Goal: Navigation & Orientation: Find specific page/section

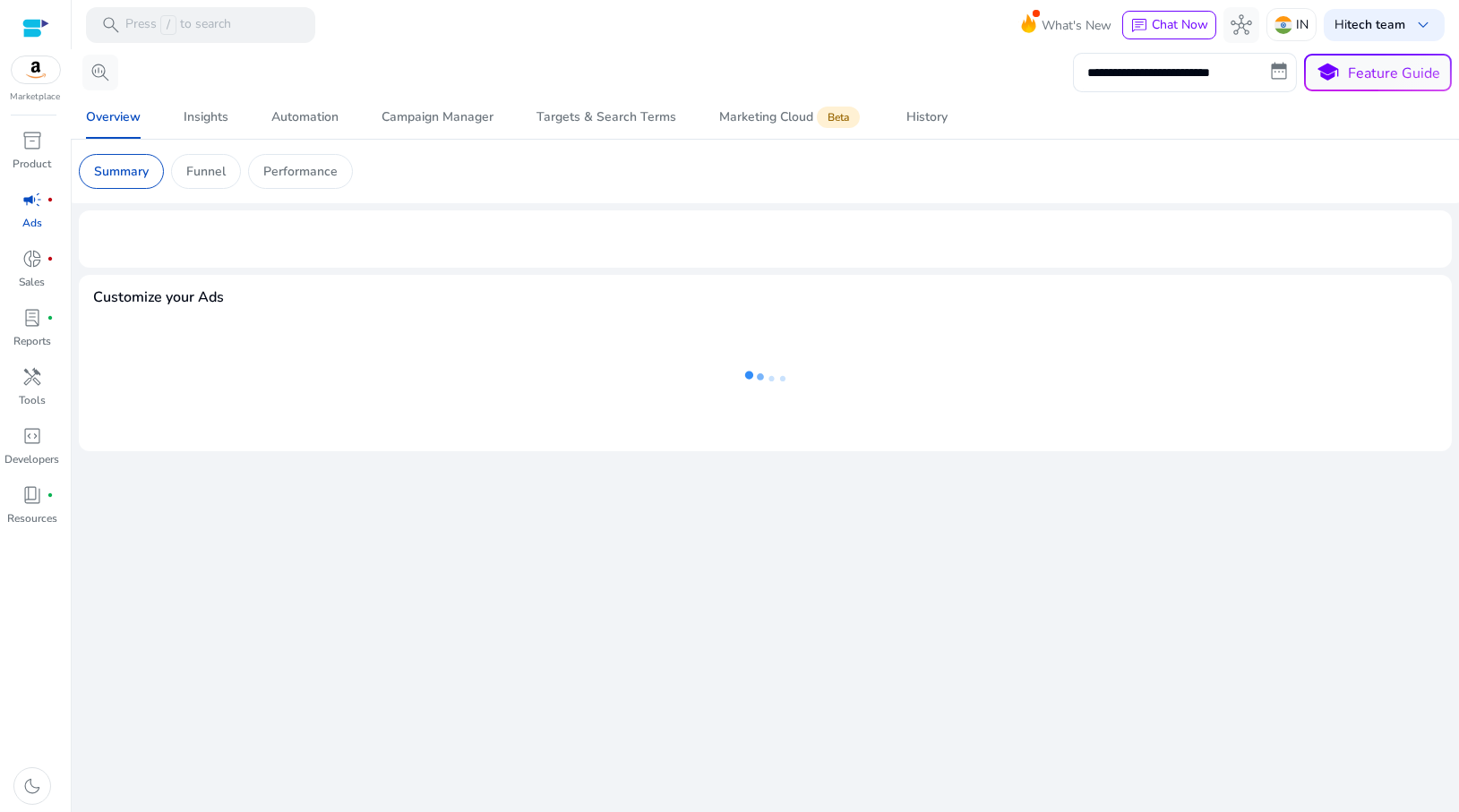
click at [551, 239] on div at bounding box center [766, 238] width 1344 height 28
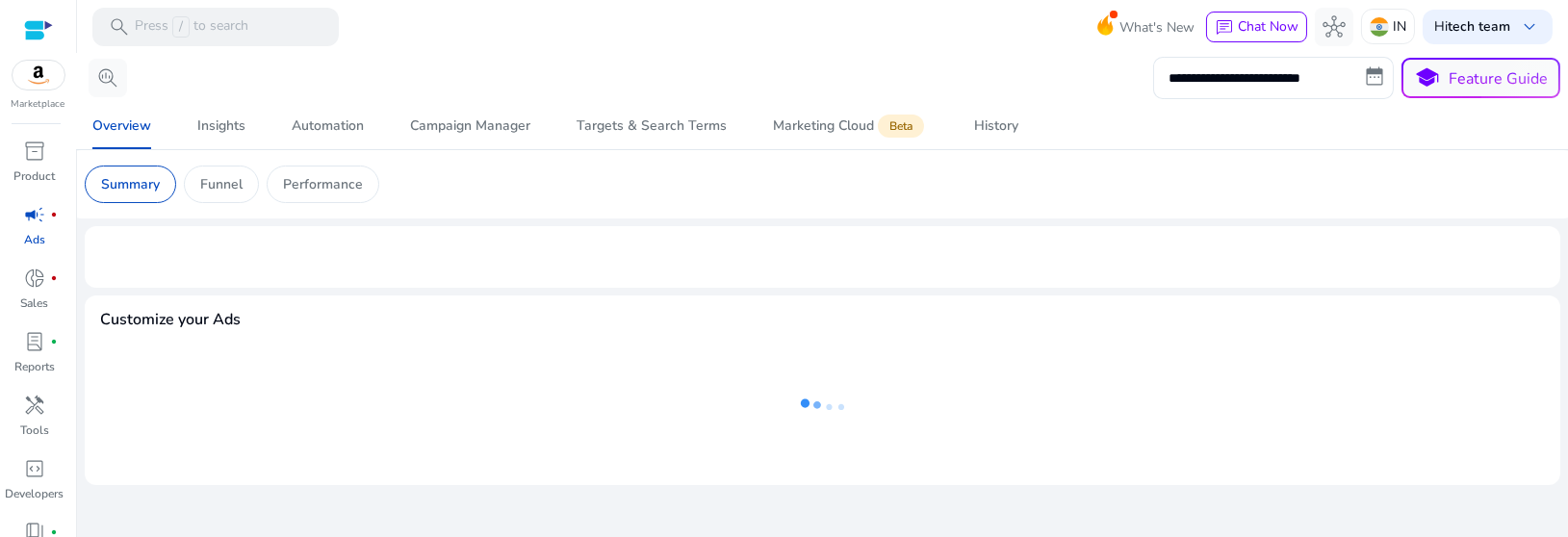
click at [686, 38] on mat-toolbar "search Press / to search What's New chat Chat Now hub IN Hi tech team keyboard_…" at bounding box center [822, 27] width 1491 height 53
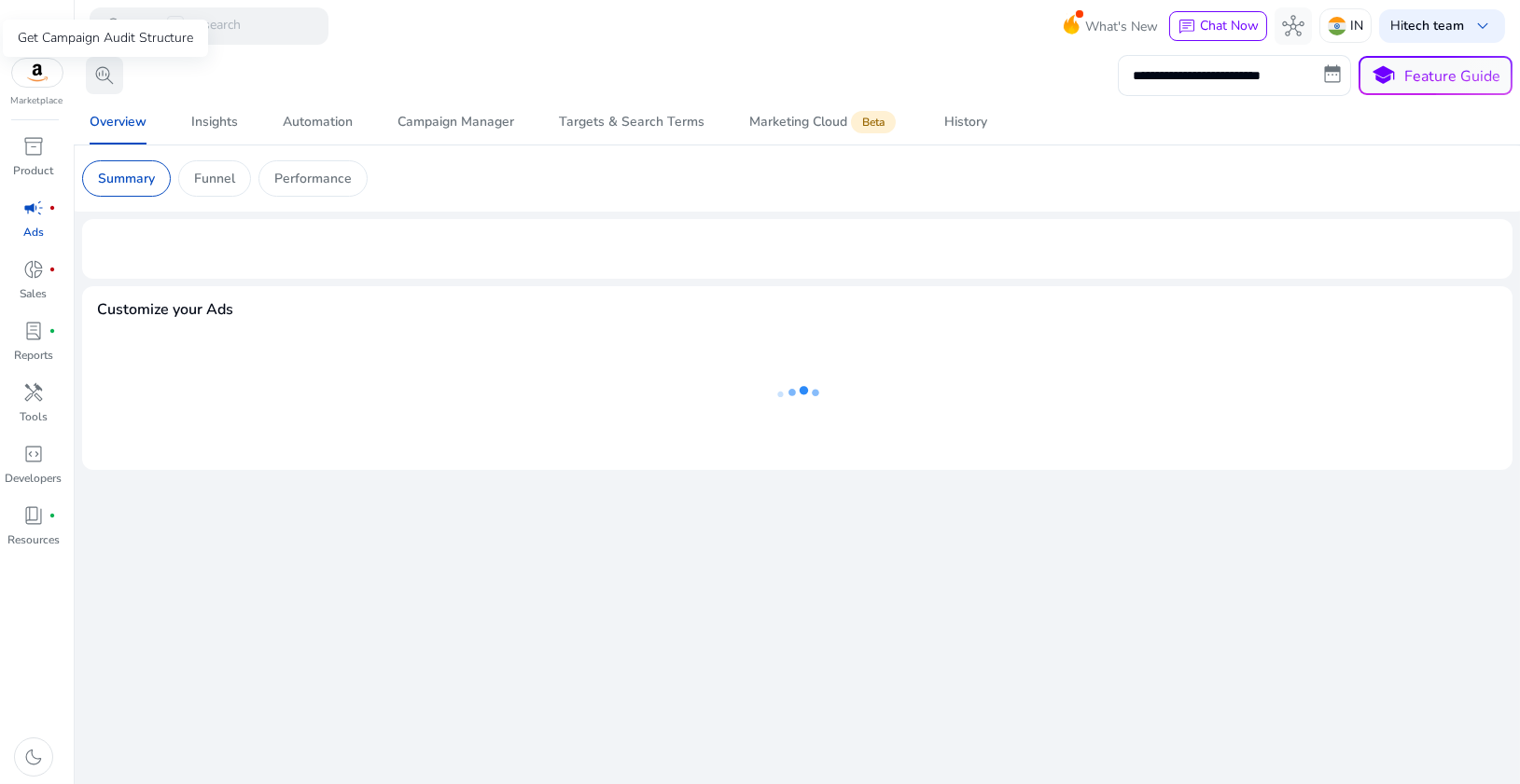
click at [109, 80] on span "search_insights" at bounding box center [104, 74] width 22 height 22
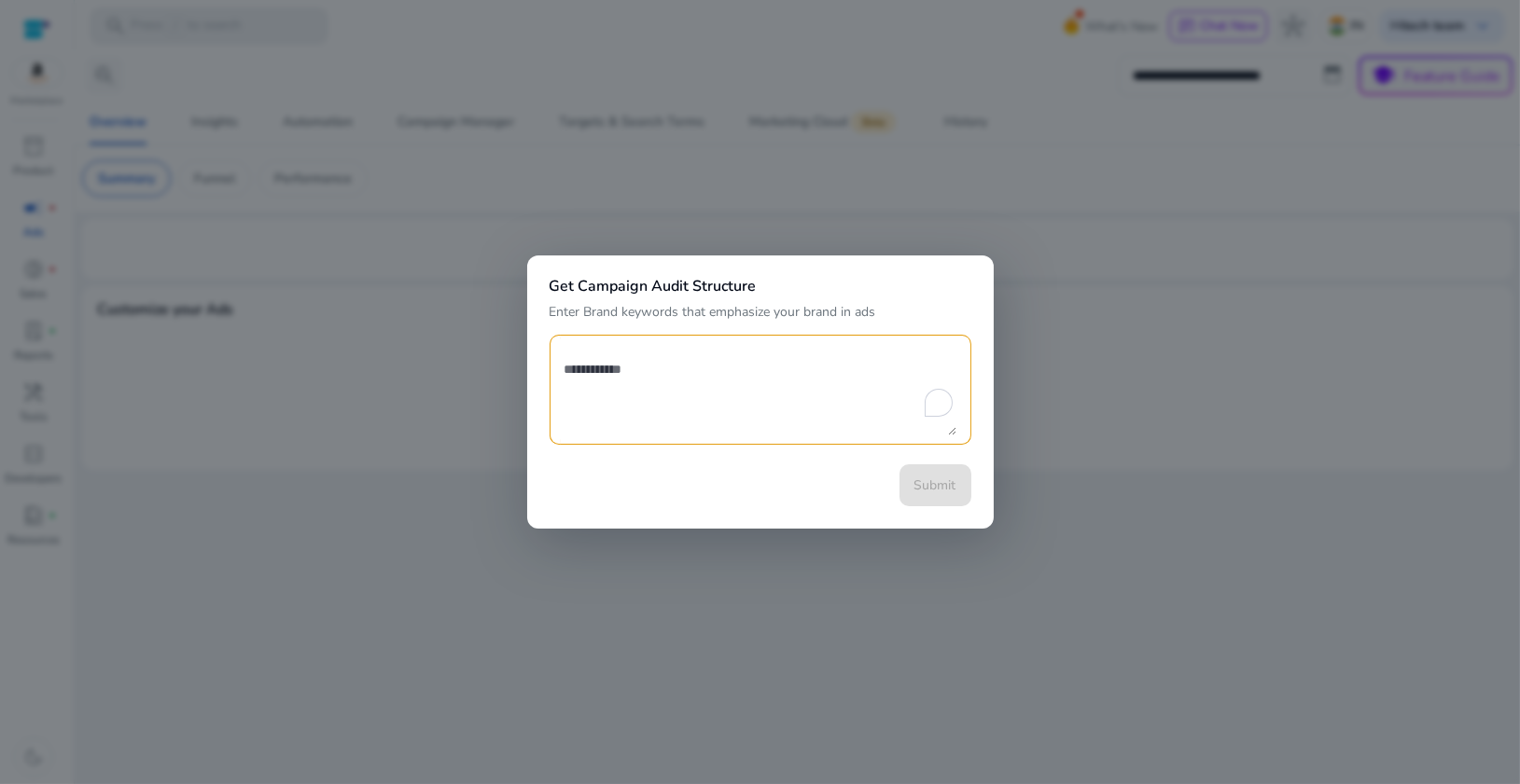
click at [497, 84] on div at bounding box center [760, 392] width 1520 height 784
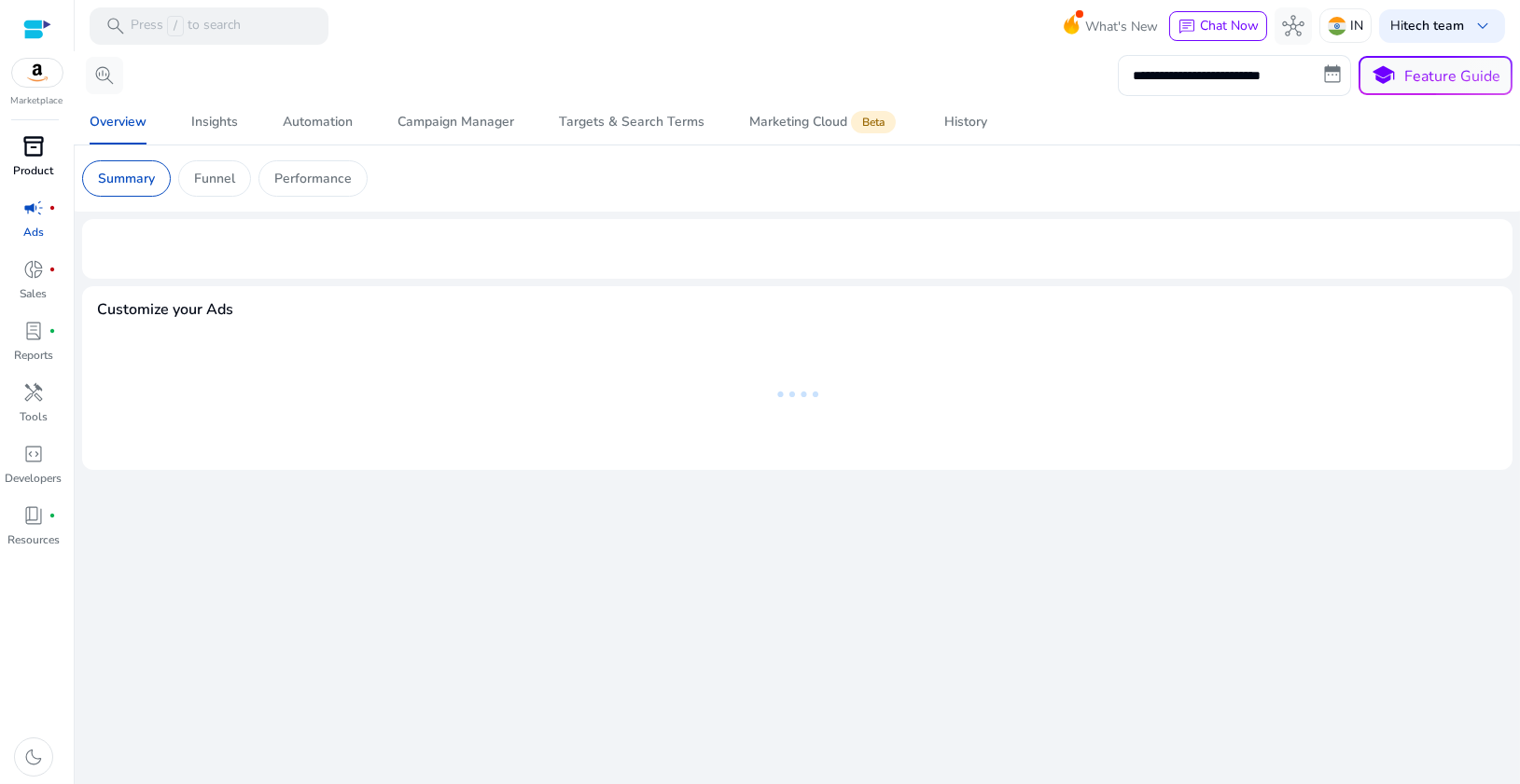
click at [41, 144] on span "inventory_2" at bounding box center [32, 146] width 22 height 22
